Goal: Check status: Check status

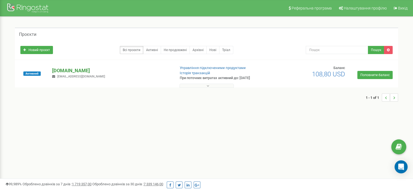
click at [66, 69] on p "[DOMAIN_NAME]" at bounding box center [111, 70] width 119 height 7
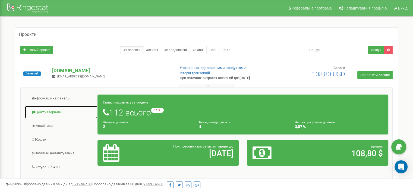
click at [59, 111] on link "Центр звернень" at bounding box center [61, 112] width 73 height 13
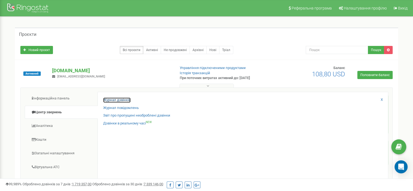
click at [115, 98] on link "Журнал дзвінків" at bounding box center [116, 99] width 27 height 5
